Goal: Task Accomplishment & Management: Use online tool/utility

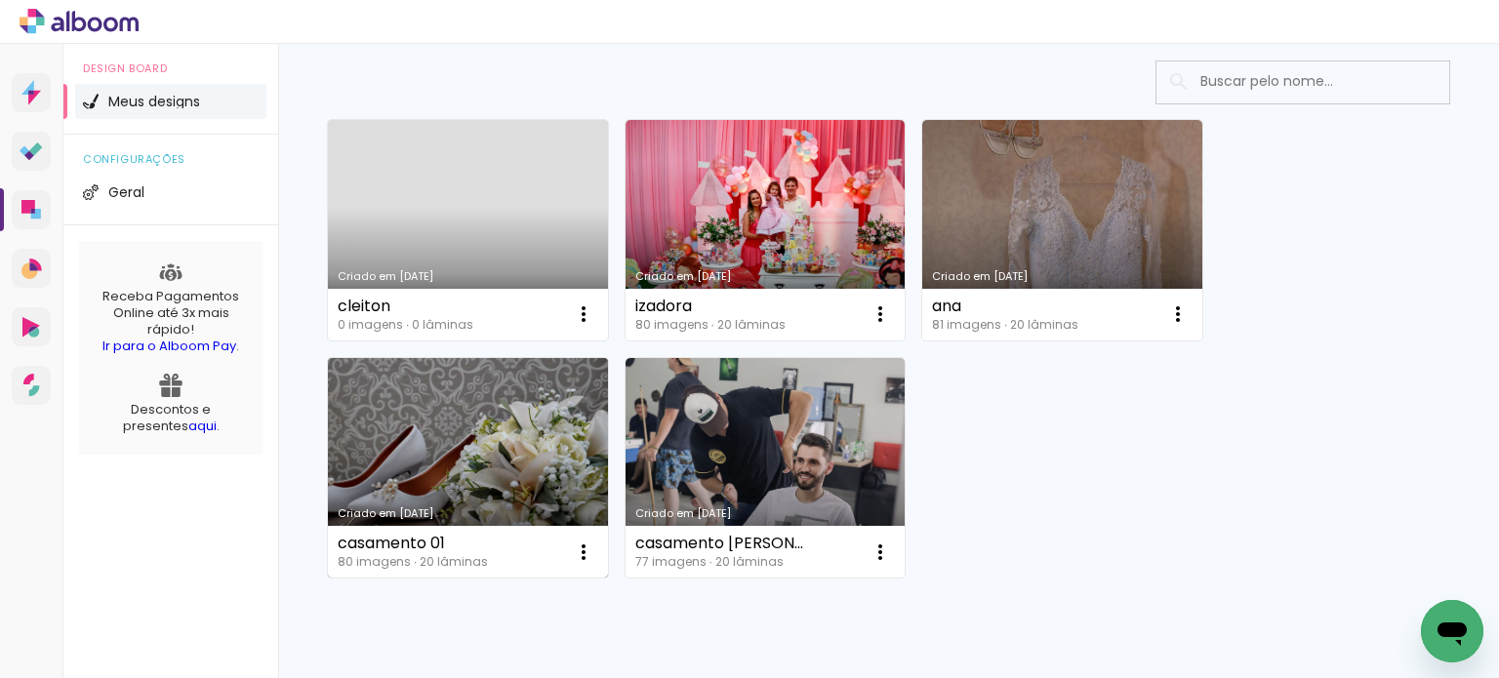
scroll to position [98, 0]
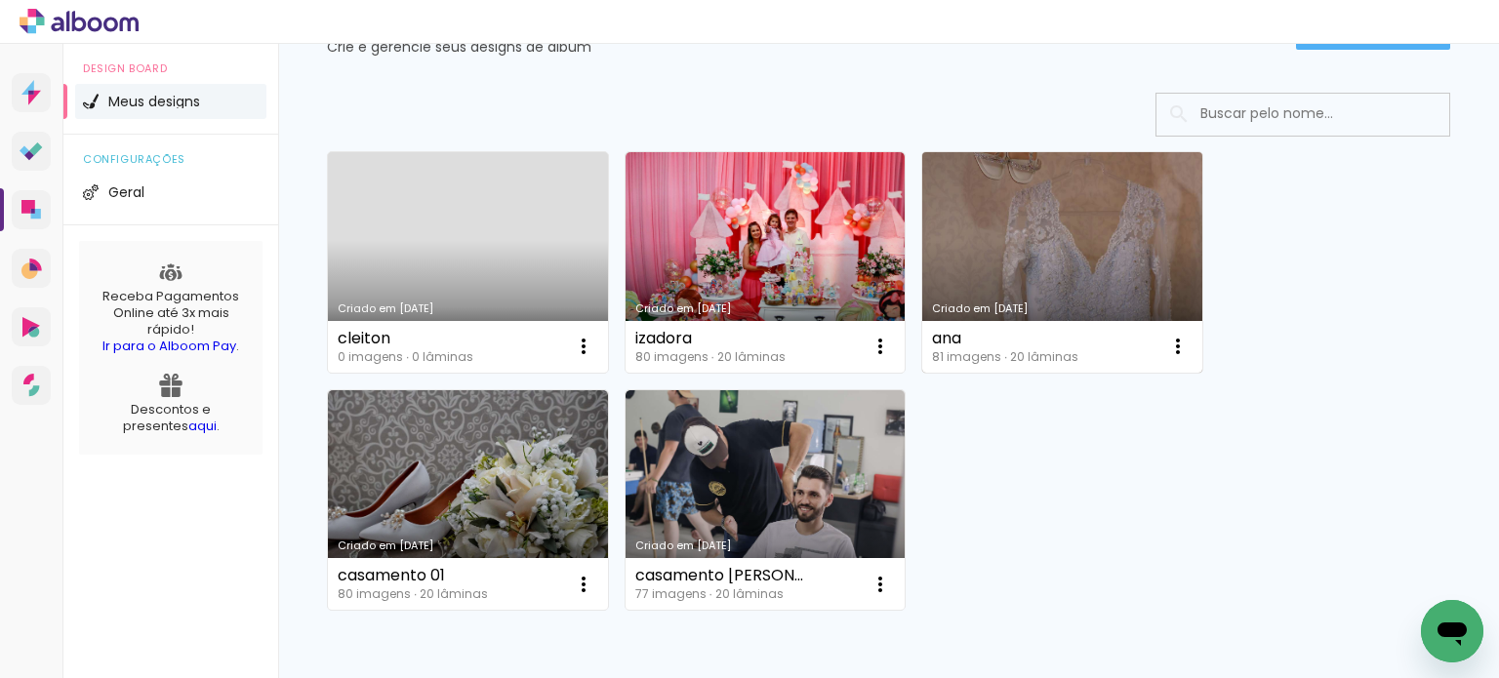
click at [1059, 257] on link "Criado em [DATE]" at bounding box center [1062, 262] width 280 height 220
